Goal: Task Accomplishment & Management: Manage account settings

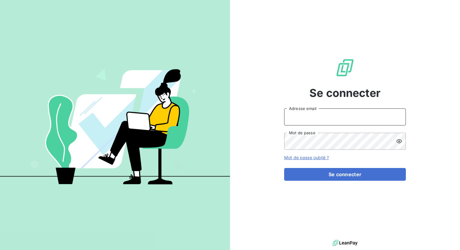
click at [296, 114] on input "Adresse email" at bounding box center [345, 117] width 122 height 17
type input "admin@groupebrochard"
click at [284, 168] on button "Se connecter" at bounding box center [345, 174] width 122 height 13
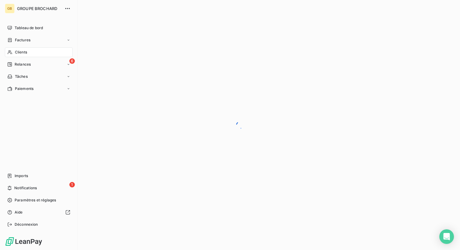
click at [10, 9] on div "GB" at bounding box center [10, 9] width 10 height 10
click at [52, 9] on span "GROUPE BROCHARD" at bounding box center [39, 8] width 44 height 5
click at [12, 226] on icon at bounding box center [9, 224] width 5 height 5
